Goal: Check status

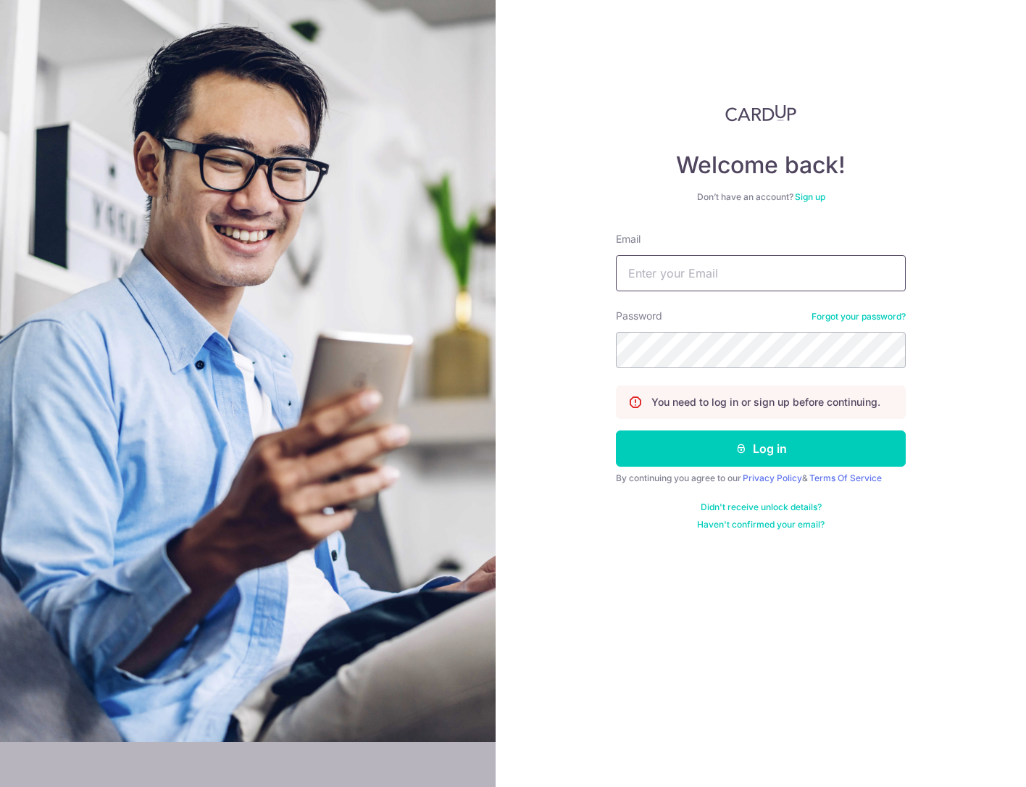
click at [753, 285] on input "Email" at bounding box center [761, 273] width 290 height 36
click at [0, 786] on nordpass-portal at bounding box center [0, 787] width 0 height 0
type input "[PERSON_NAME][EMAIL_ADDRESS][DOMAIN_NAME]"
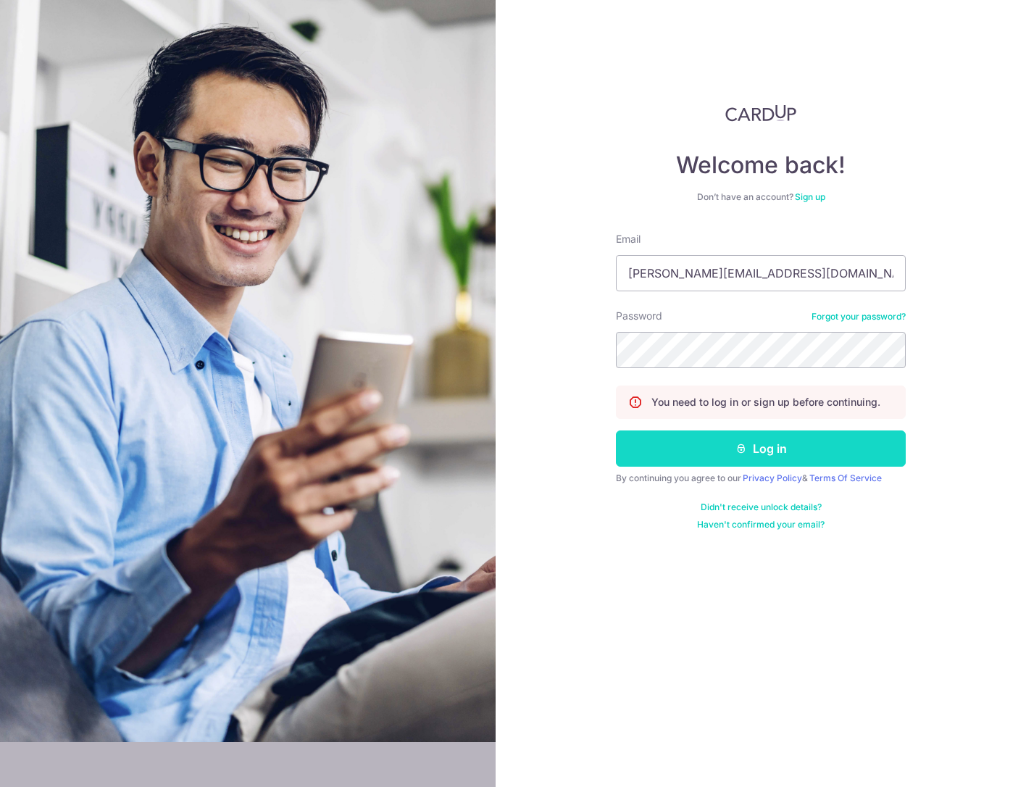
click at [755, 443] on button "Log in" at bounding box center [761, 449] width 290 height 36
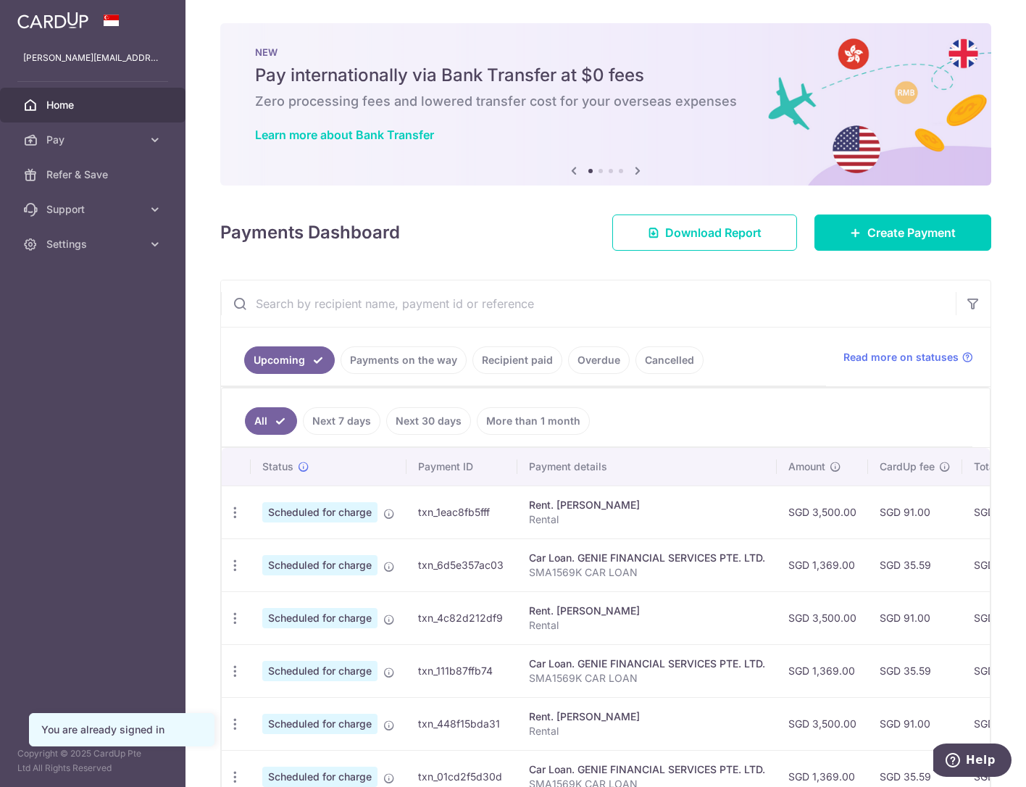
click at [435, 359] on link "Payments on the way" at bounding box center [404, 360] width 126 height 28
